Goal: Register for event/course

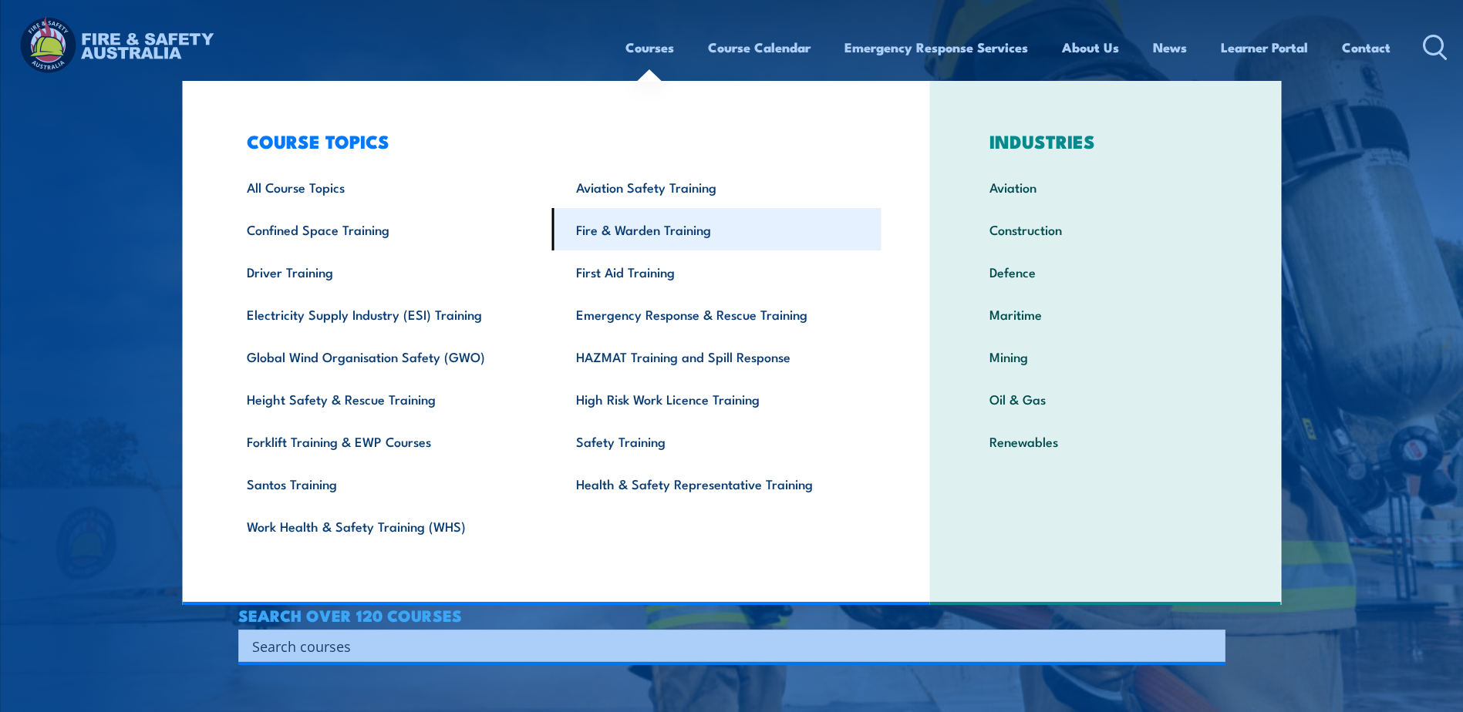
click at [646, 231] on link "Fire & Warden Training" at bounding box center [716, 229] width 329 height 42
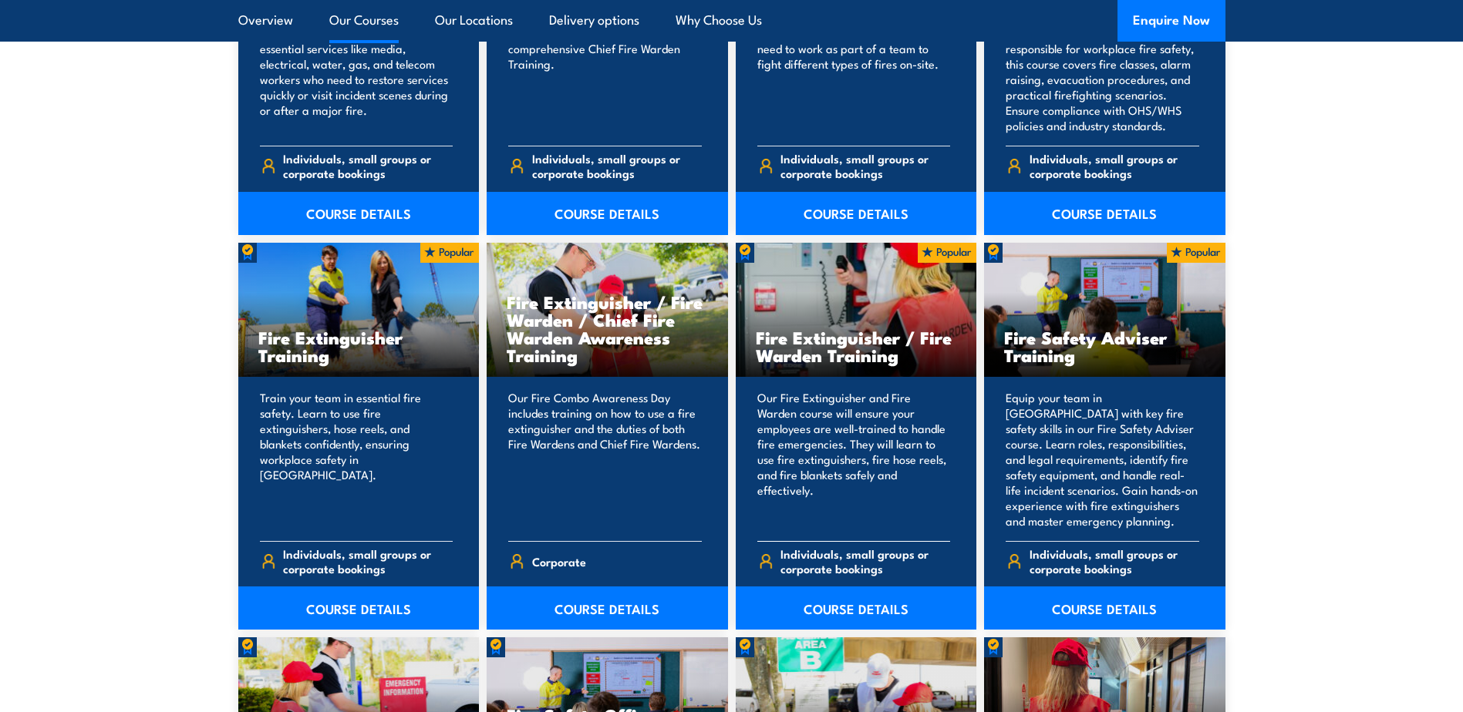
scroll to position [1465, 0]
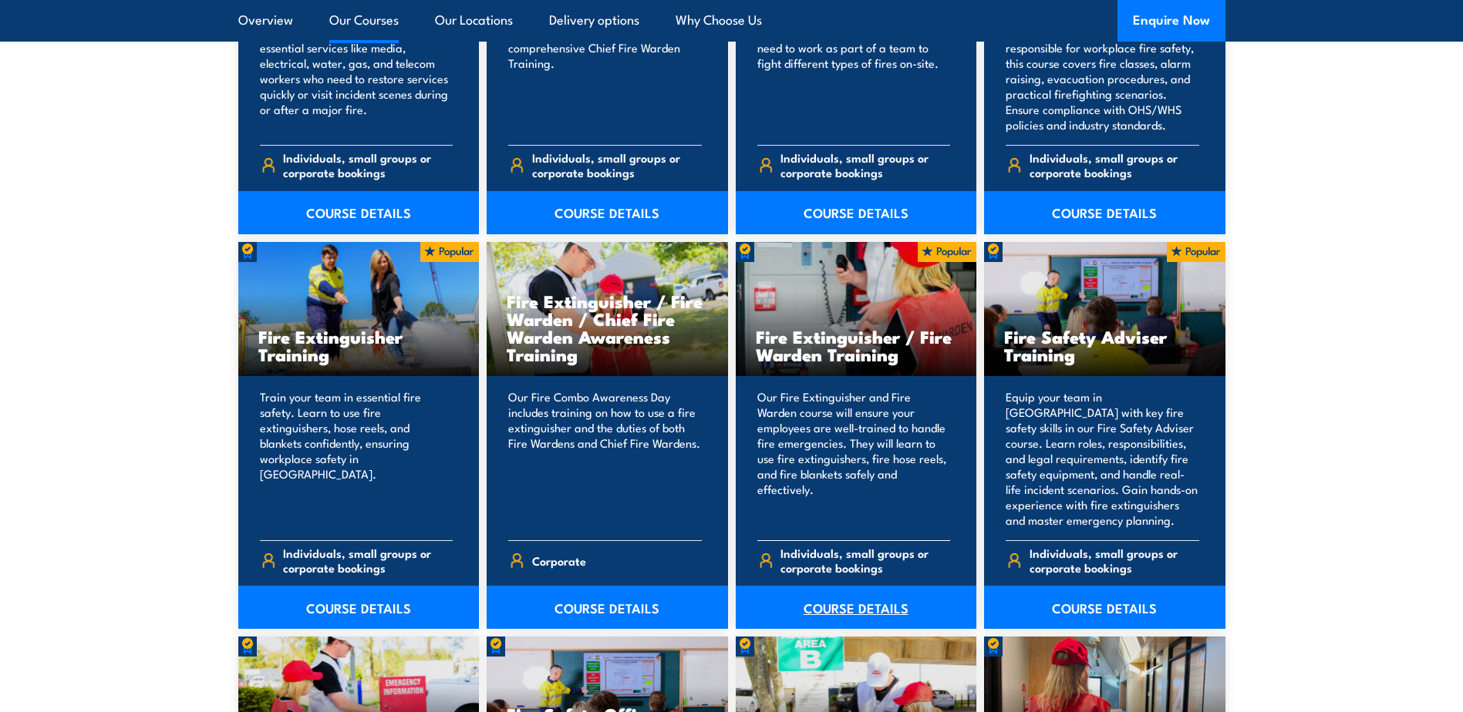
click at [842, 608] on link "COURSE DETAILS" at bounding box center [856, 607] width 241 height 43
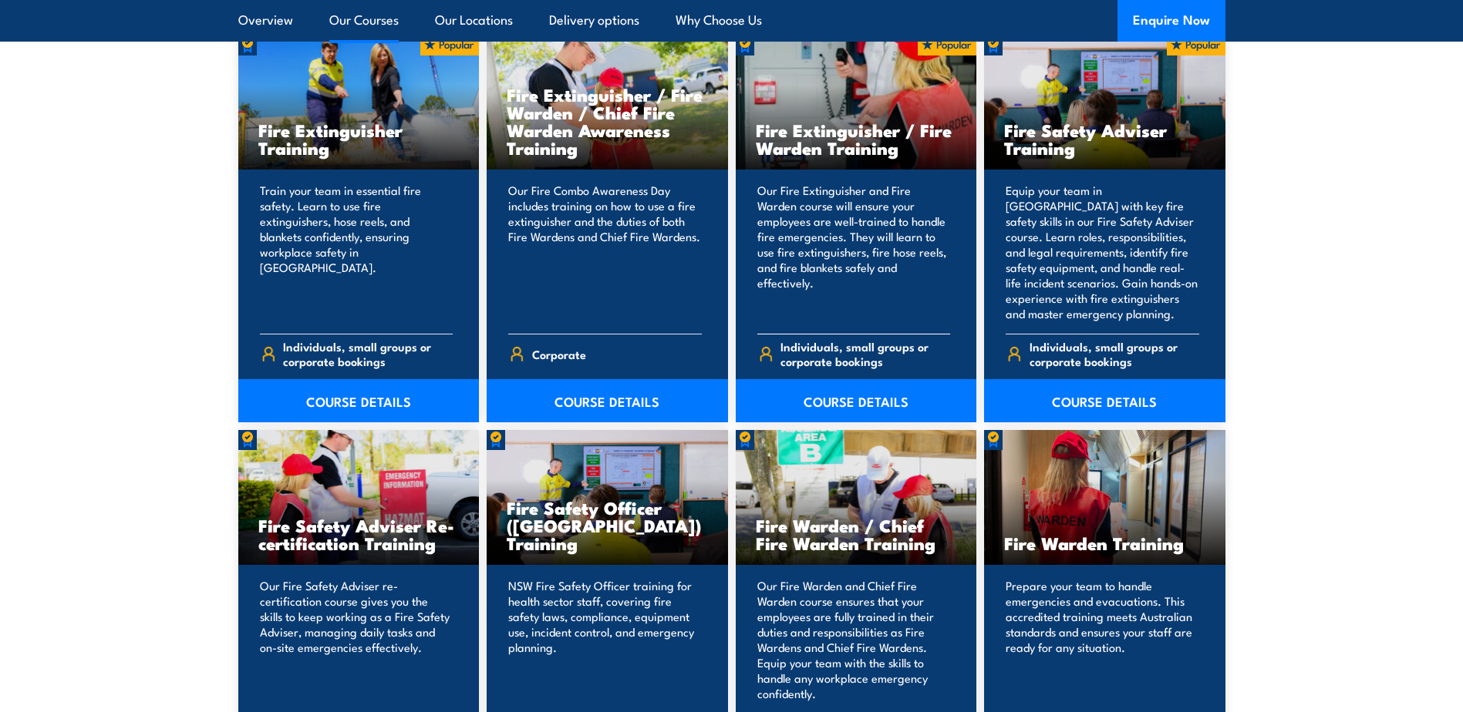
scroll to position [1696, 0]
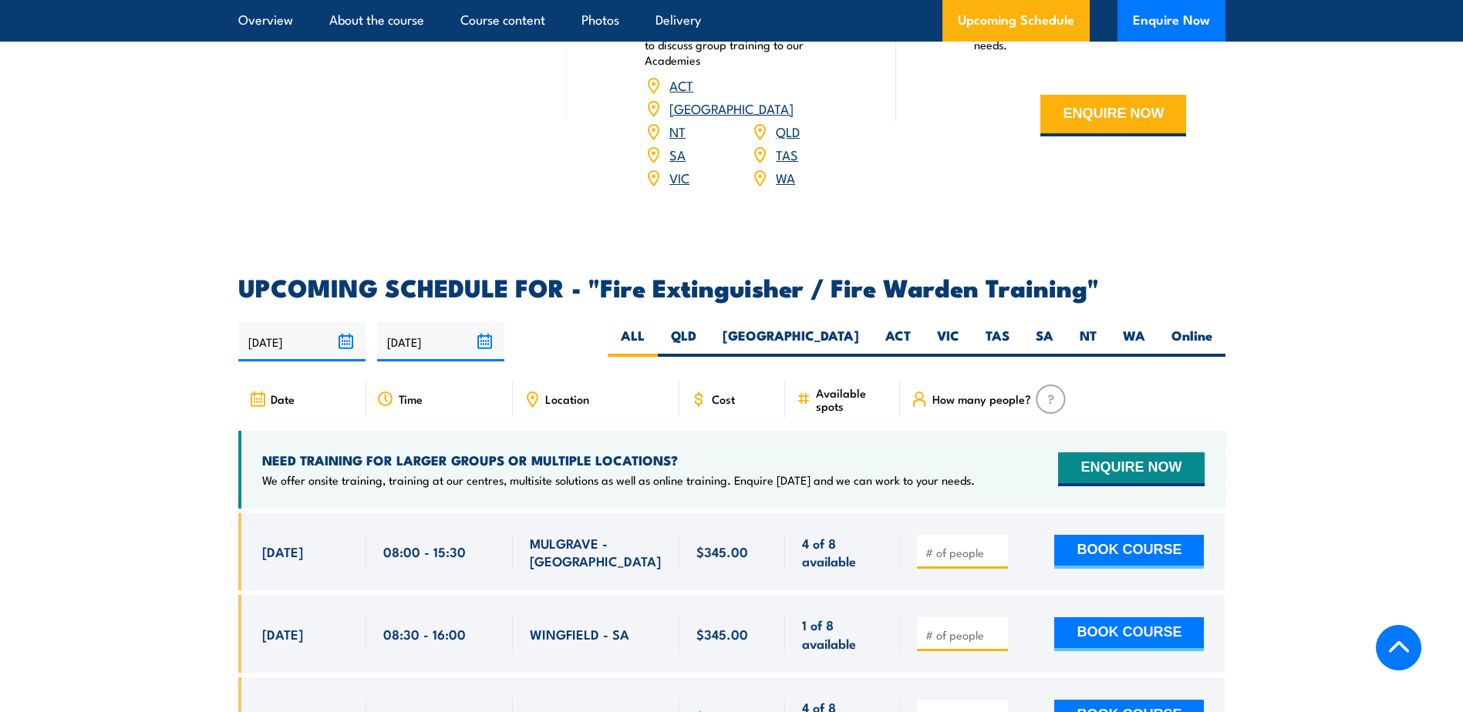
scroll to position [2313, 0]
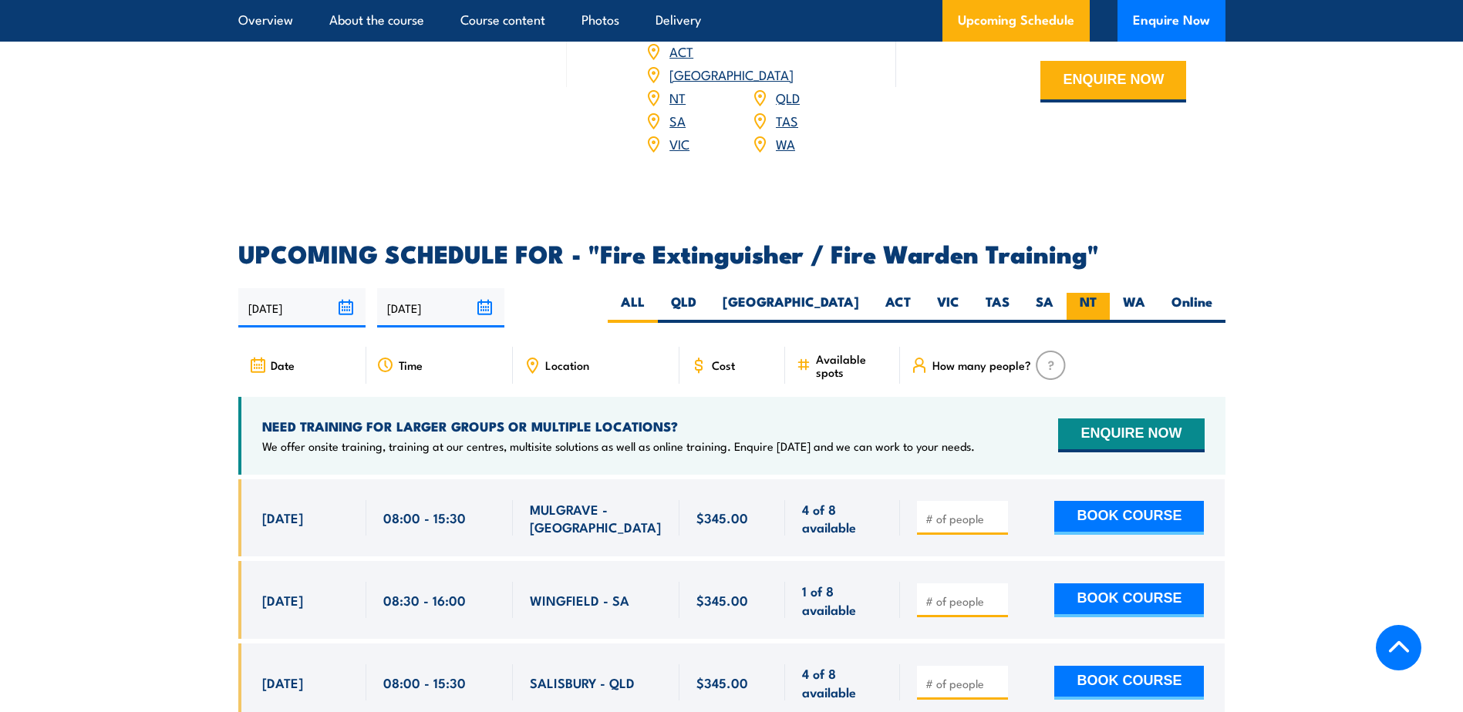
click at [1091, 293] on label "NT" at bounding box center [1087, 308] width 43 height 30
click at [1096, 293] on input "NT" at bounding box center [1101, 298] width 10 height 10
radio input "true"
